Goal: Check status: Check status

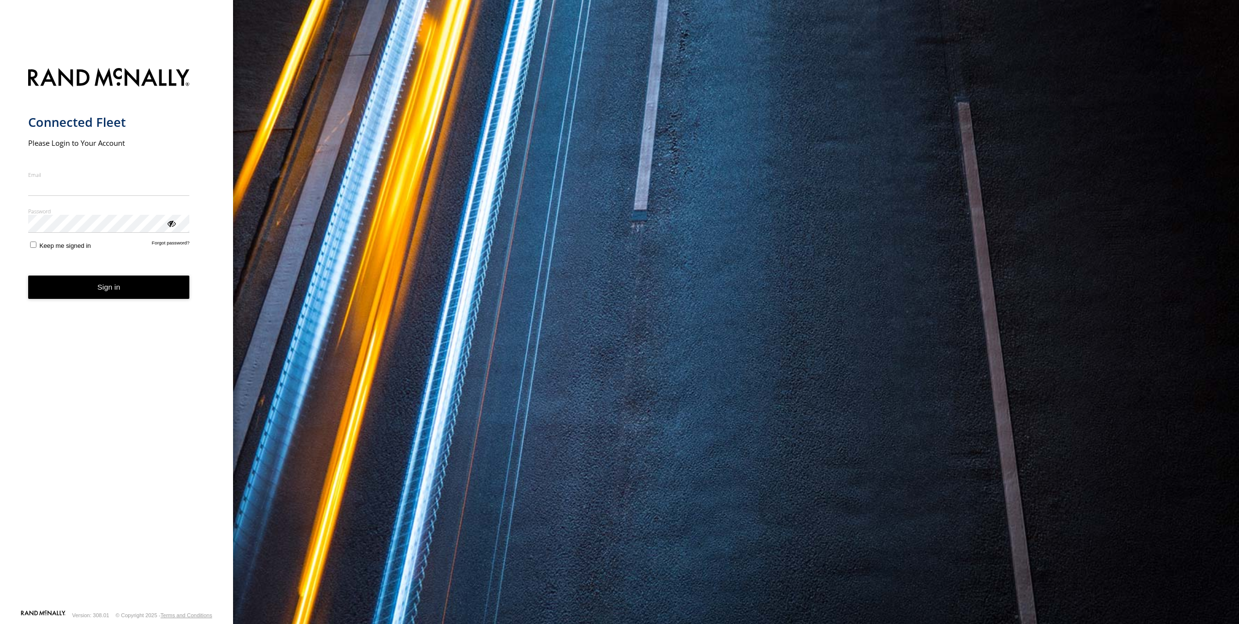
type input "**********"
click at [87, 302] on form "**********" at bounding box center [116, 335] width 177 height 547
click at [78, 287] on button "Sign in" at bounding box center [109, 287] width 162 height 24
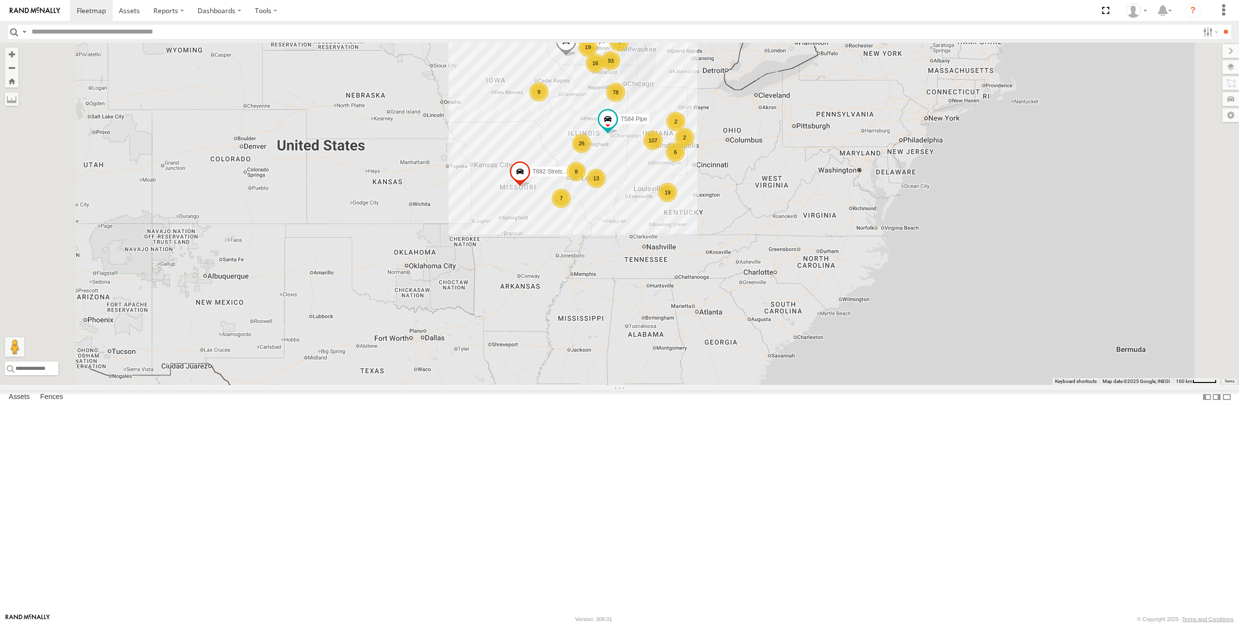
drag, startPoint x: 913, startPoint y: 531, endPoint x: 898, endPoint y: 419, distance: 113.2
click at [898, 385] on div "107 9 153 78 89 93 13 3 16 36 19 2 26 7 19 4 29 2 8 T931 Moffett Flat T559 Pipe…" at bounding box center [619, 214] width 1239 height 342
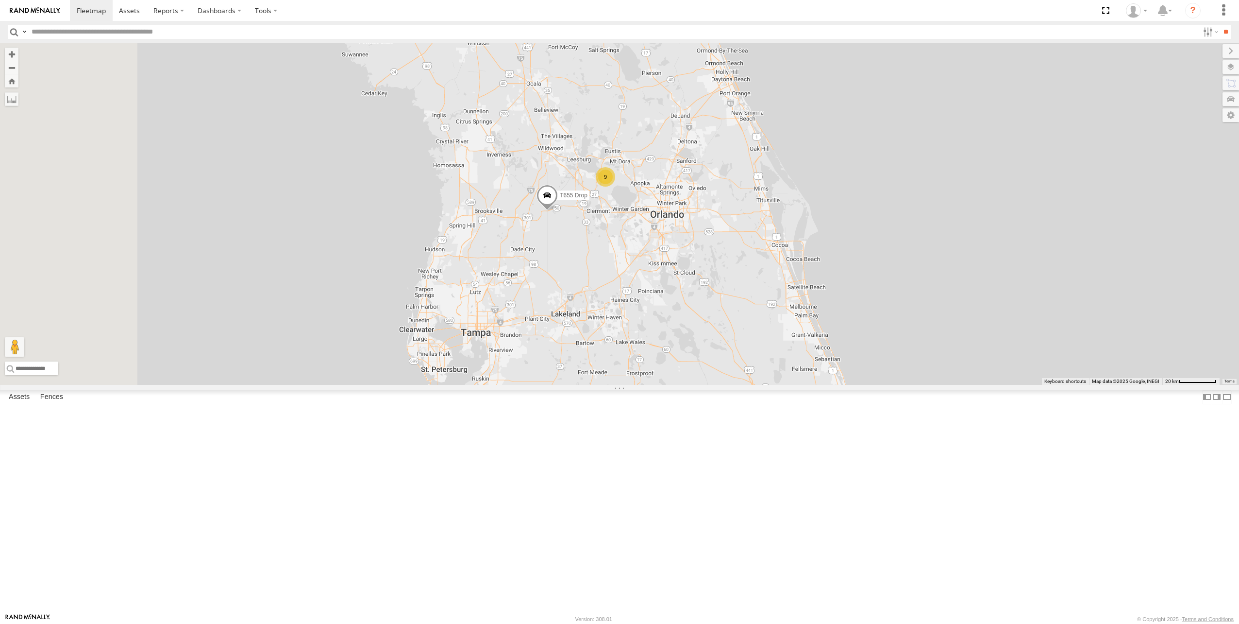
drag, startPoint x: 853, startPoint y: 474, endPoint x: 875, endPoint y: 337, distance: 138.7
click at [875, 337] on div "T931 Moffett Flat T559 Pipe T443 Drop T240 Moffett Flat T733 Drop T682 Stretch …" at bounding box center [619, 214] width 1239 height 342
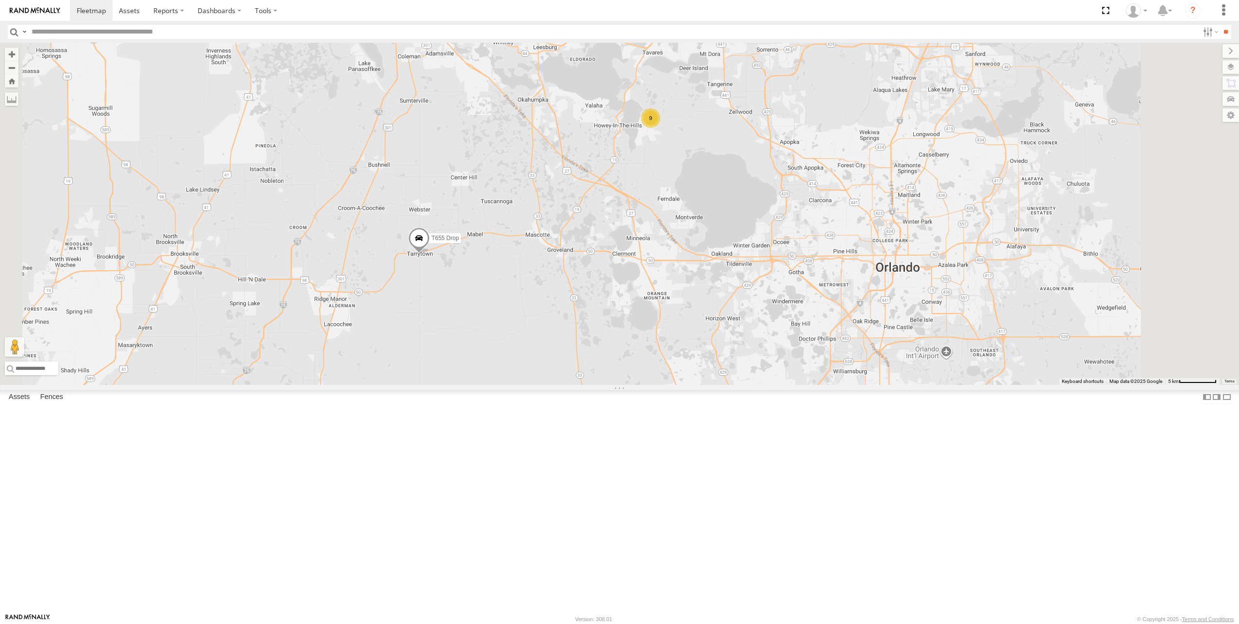
drag, startPoint x: 540, startPoint y: 376, endPoint x: 556, endPoint y: 421, distance: 47.9
click at [556, 385] on div "T931 Moffett Flat T559 Pipe T443 Drop T240 Moffett Flat T733 Drop T682 Stretch …" at bounding box center [619, 214] width 1239 height 342
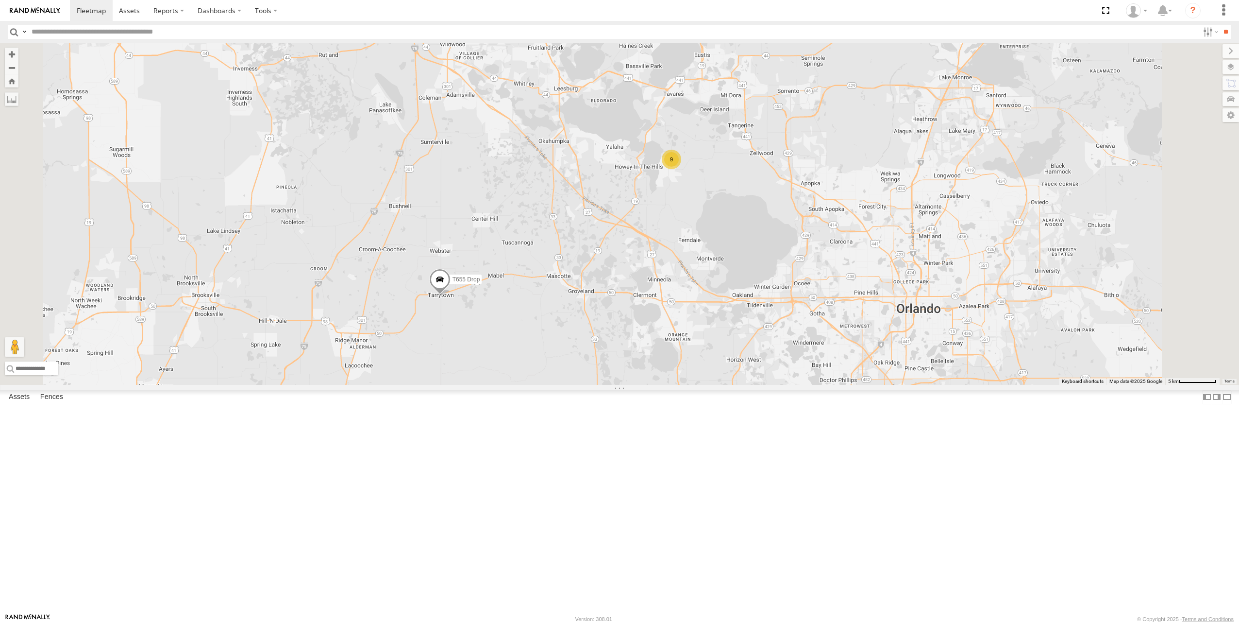
click at [451, 295] on span at bounding box center [439, 282] width 21 height 26
click at [506, 288] on div at bounding box center [440, 280] width 132 height 15
click at [453, 284] on label at bounding box center [443, 280] width 19 height 7
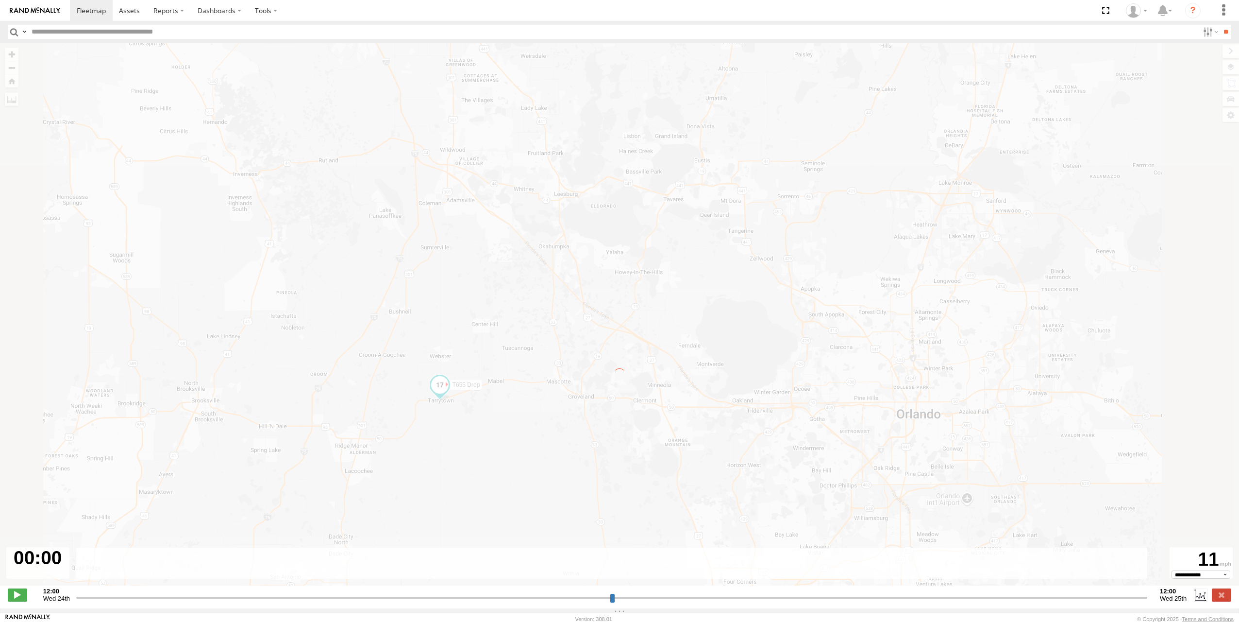
type input "**********"
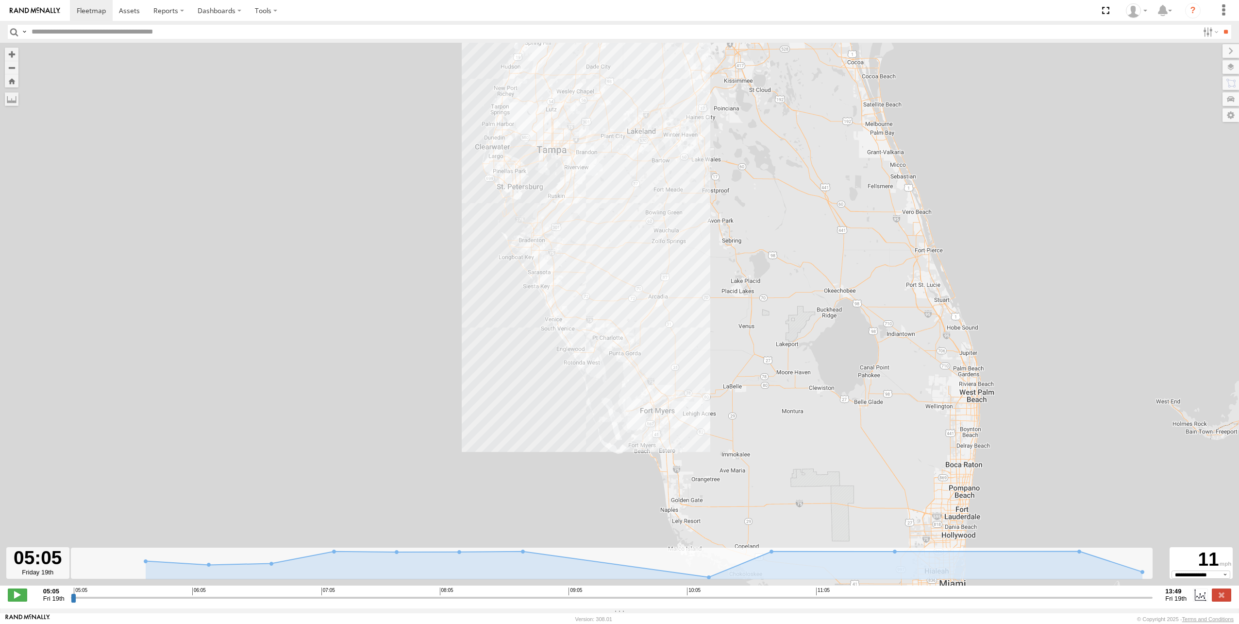
drag, startPoint x: 673, startPoint y: 446, endPoint x: 669, endPoint y: 321, distance: 124.9
click at [669, 321] on div "T655 Drop" at bounding box center [619, 319] width 1239 height 553
click at [709, 579] on icon at bounding box center [709, 577] width 4 height 4
click at [147, 563] on icon at bounding box center [146, 561] width 4 height 4
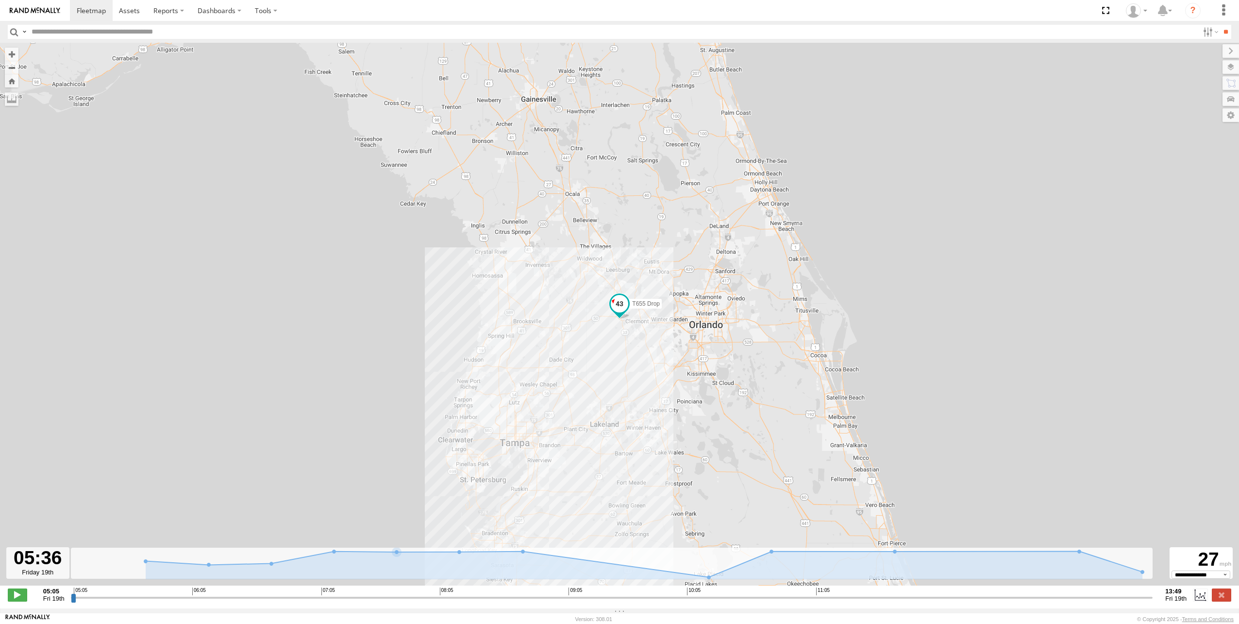
click at [708, 587] on div "T655 Drop" at bounding box center [619, 319] width 1239 height 553
click at [709, 573] on rect at bounding box center [612, 563] width 1083 height 32
click at [709, 579] on icon at bounding box center [709, 577] width 10 height 10
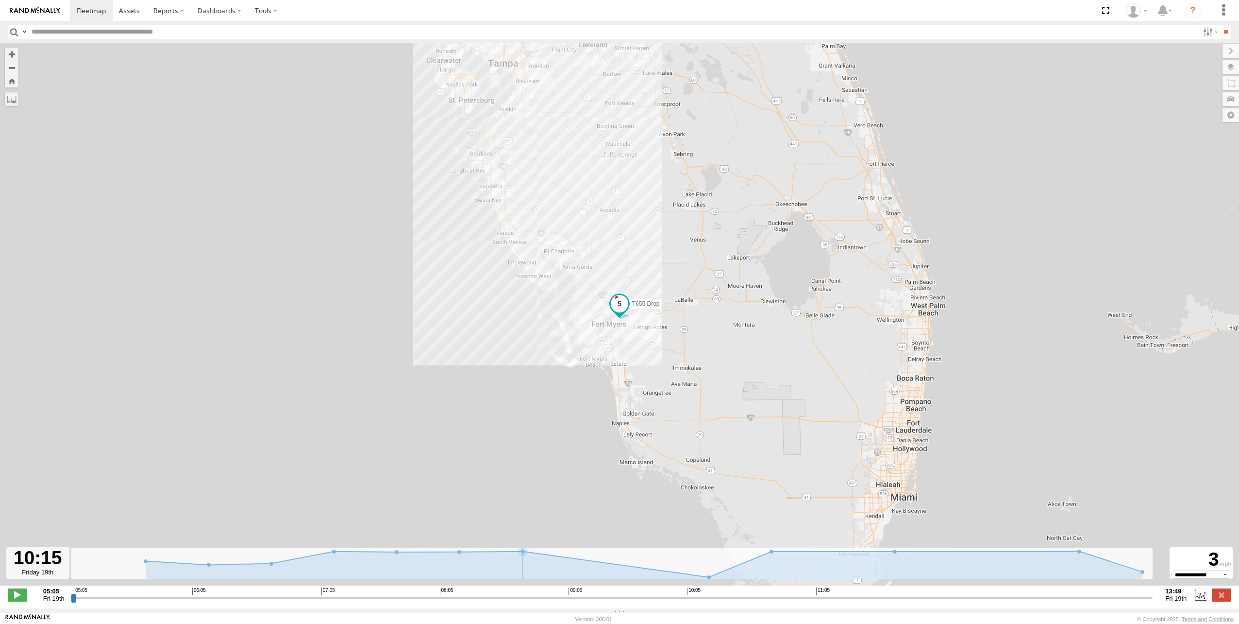
click at [521, 555] on icon at bounding box center [523, 551] width 10 height 10
click at [1144, 576] on icon at bounding box center [1143, 572] width 10 height 10
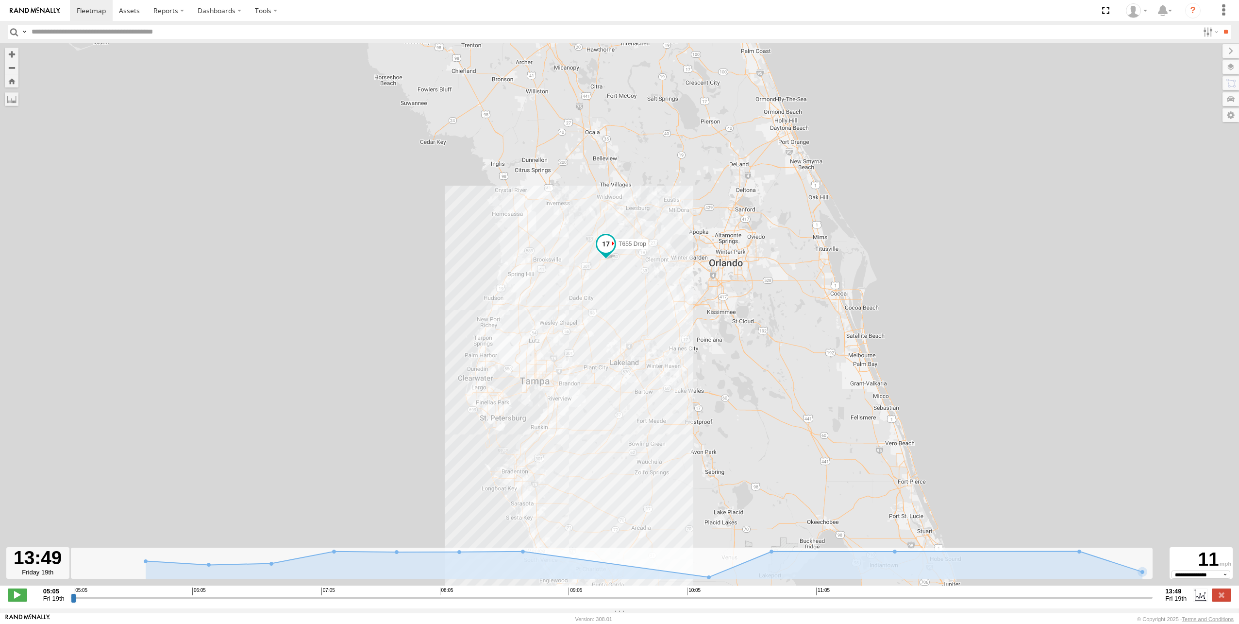
drag, startPoint x: 746, startPoint y: 411, endPoint x: 732, endPoint y: 345, distance: 66.9
click at [732, 345] on div "T655 Drop" at bounding box center [619, 319] width 1239 height 553
drag, startPoint x: 732, startPoint y: 345, endPoint x: 735, endPoint y: 328, distance: 17.2
click at [735, 328] on div "T655 Drop" at bounding box center [619, 319] width 1239 height 553
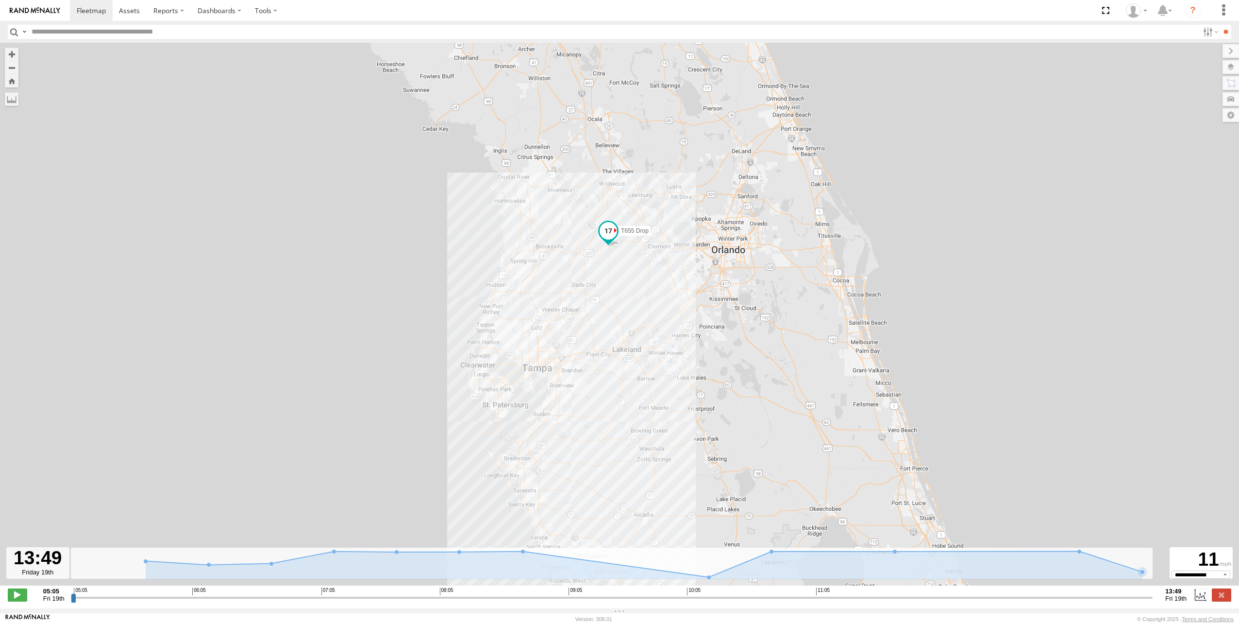
click at [613, 232] on span at bounding box center [608, 230] width 17 height 17
